Goal: Task Accomplishment & Management: Manage account settings

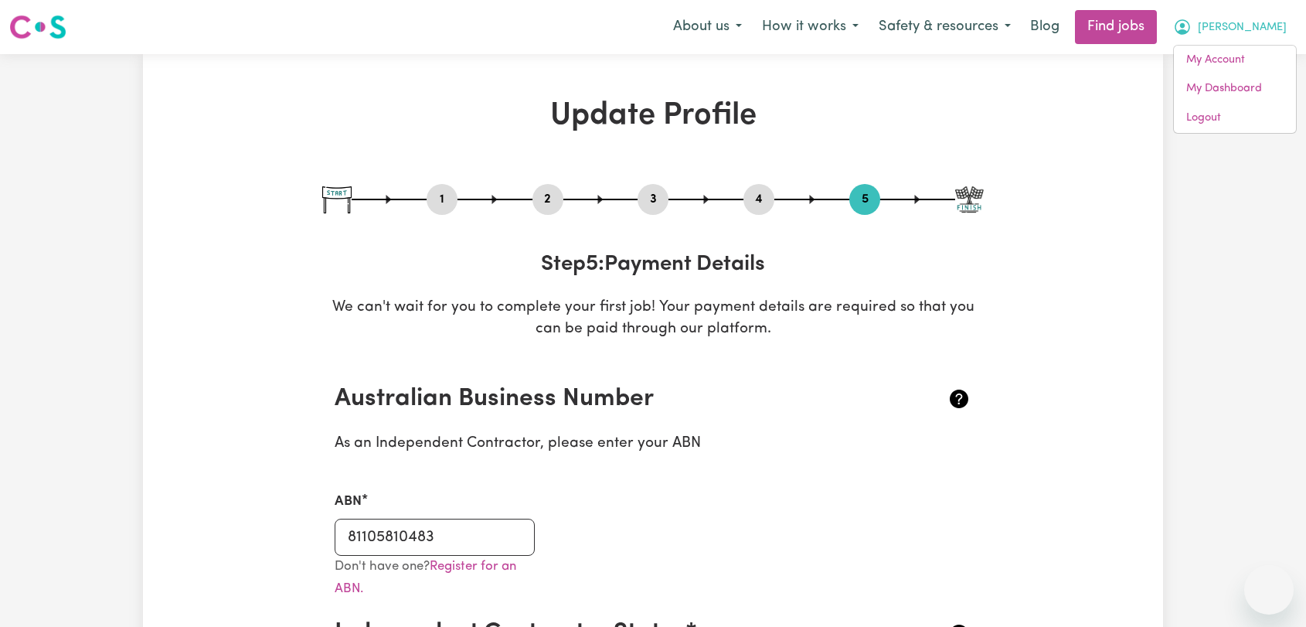
select select "I am providing services by being employed by an organisation"
click at [1278, 25] on span "[PERSON_NAME]" at bounding box center [1242, 27] width 89 height 17
click at [1274, 29] on span "[PERSON_NAME]" at bounding box center [1242, 27] width 89 height 17
click at [1206, 125] on link "Logout" at bounding box center [1235, 118] width 122 height 29
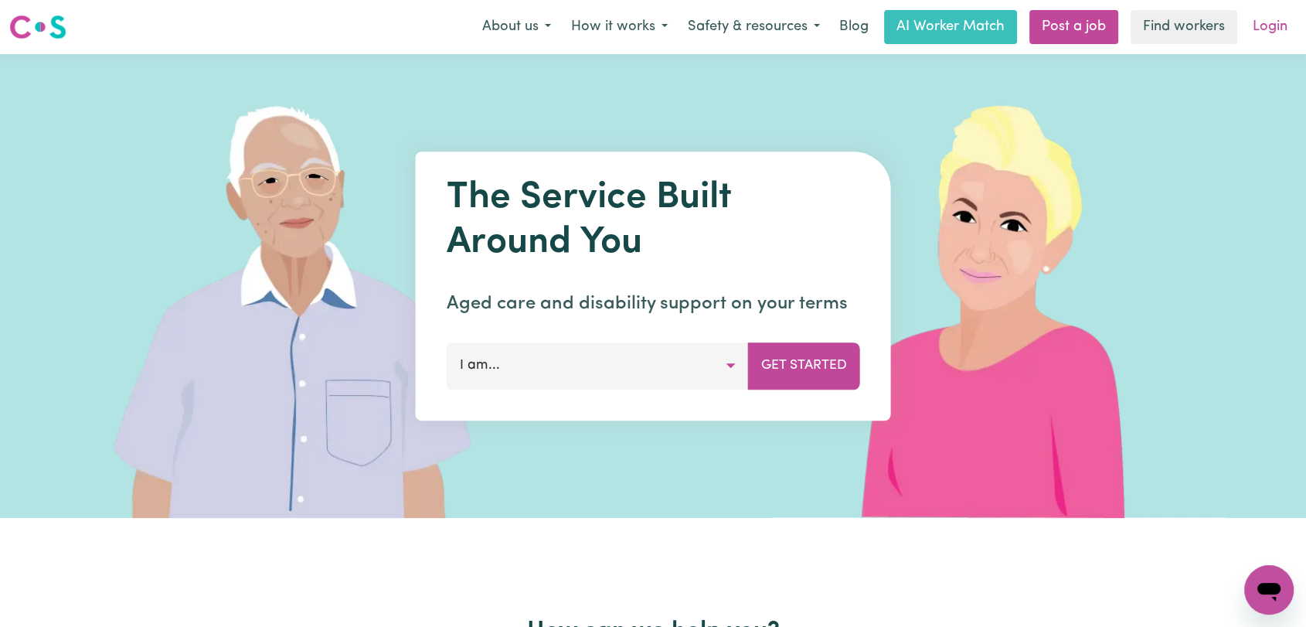
click at [1265, 21] on link "Login" at bounding box center [1270, 27] width 53 height 34
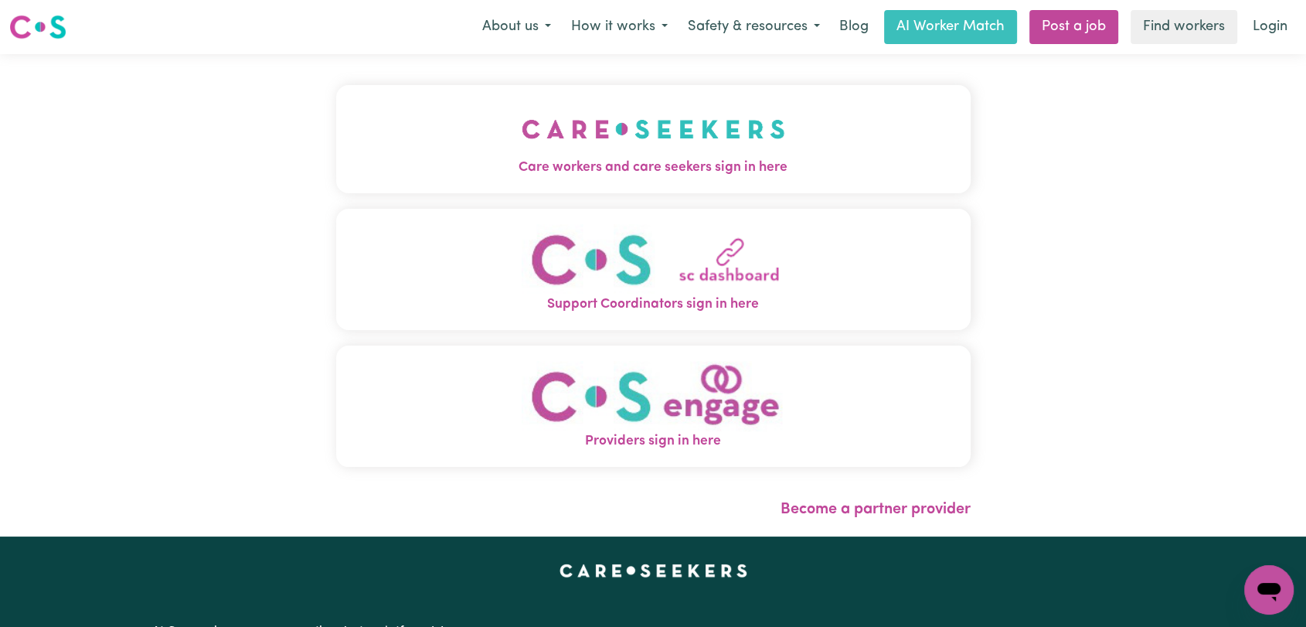
drag, startPoint x: 434, startPoint y: 131, endPoint x: 530, endPoint y: 180, distance: 107.5
click at [435, 133] on button "Care workers and care seekers sign in here" at bounding box center [653, 139] width 635 height 108
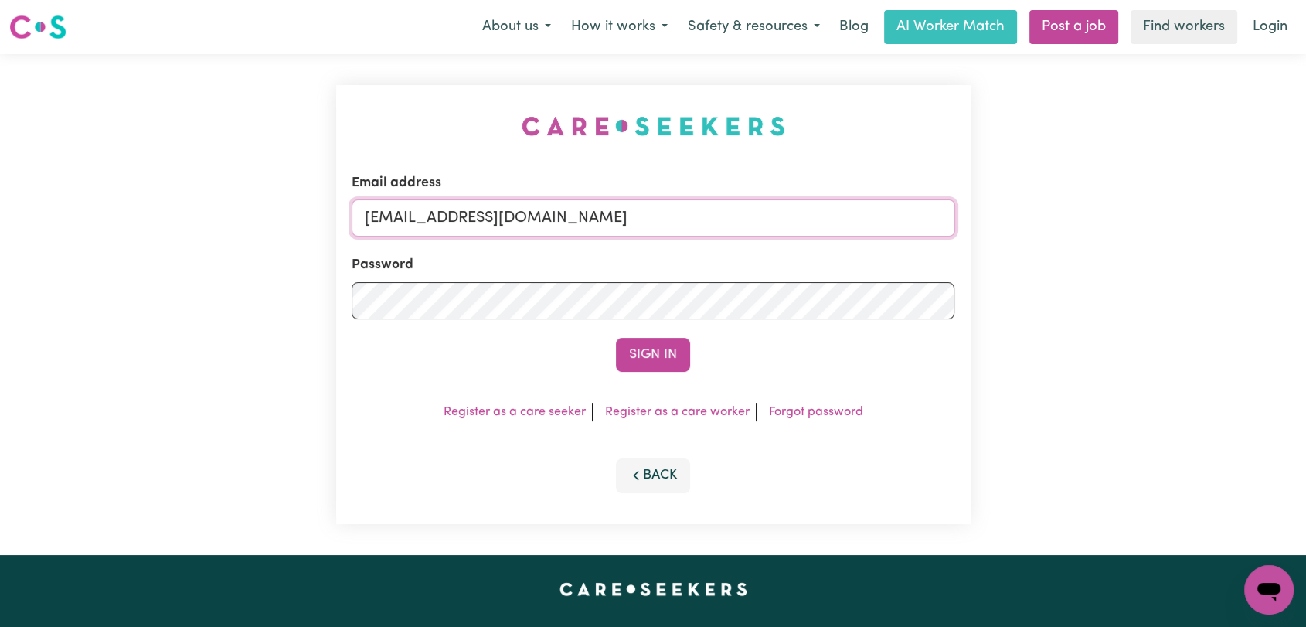
drag, startPoint x: 679, startPoint y: 223, endPoint x: 674, endPoint y: 233, distance: 12.1
click at [679, 223] on input "[EMAIL_ADDRESS][DOMAIN_NAME]" at bounding box center [654, 217] width 604 height 37
drag, startPoint x: 443, startPoint y: 208, endPoint x: 782, endPoint y: 264, distance: 344.0
click at [782, 264] on form "Email address Superuser~[EMAIL_ADDRESS][DOMAIN_NAME] Password Sign In" at bounding box center [654, 272] width 604 height 199
type input "Superuser~[EMAIL_ADDRESS][DOMAIN_NAME]"
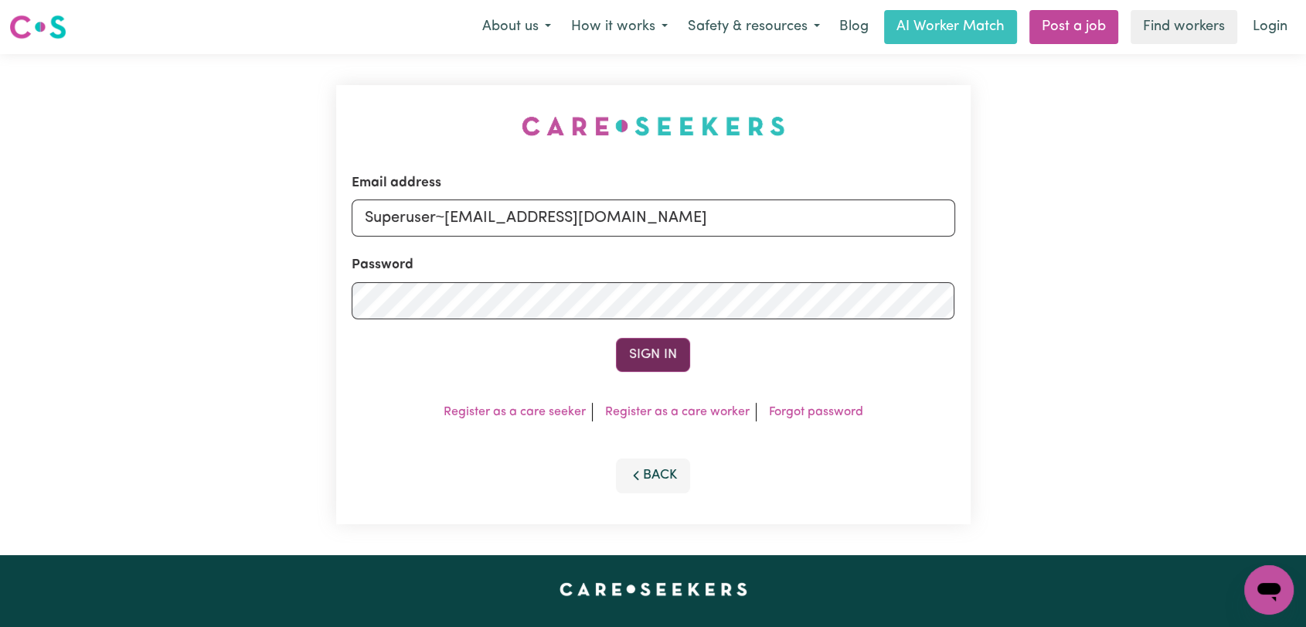
click at [658, 355] on button "Sign In" at bounding box center [653, 355] width 74 height 34
